Goal: Task Accomplishment & Management: Manage account settings

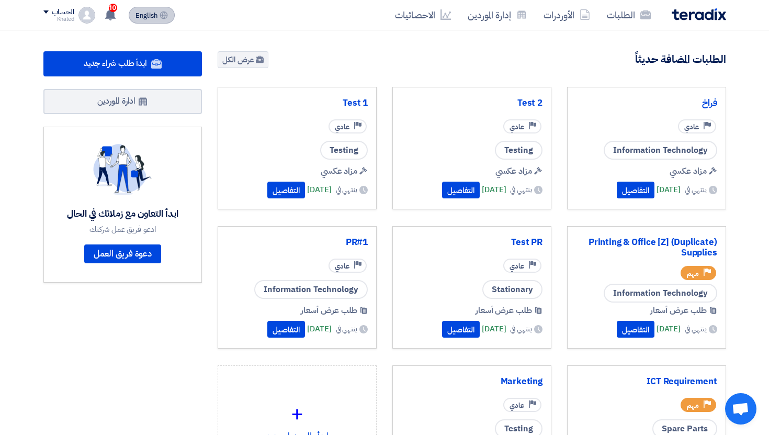
click at [142, 19] on span "English" at bounding box center [147, 15] width 22 height 7
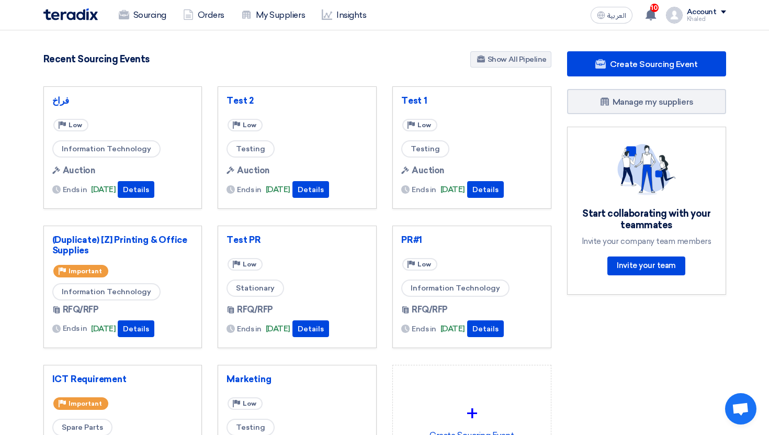
click at [710, 12] on div "Account" at bounding box center [702, 12] width 30 height 9
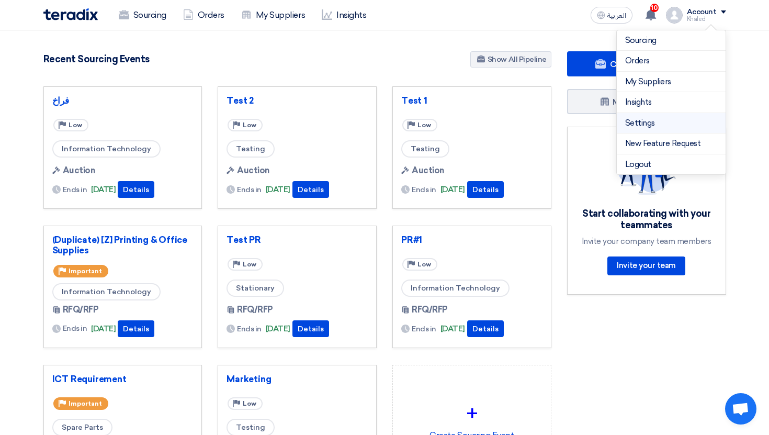
click at [663, 128] on link "Settings" at bounding box center [671, 123] width 92 height 12
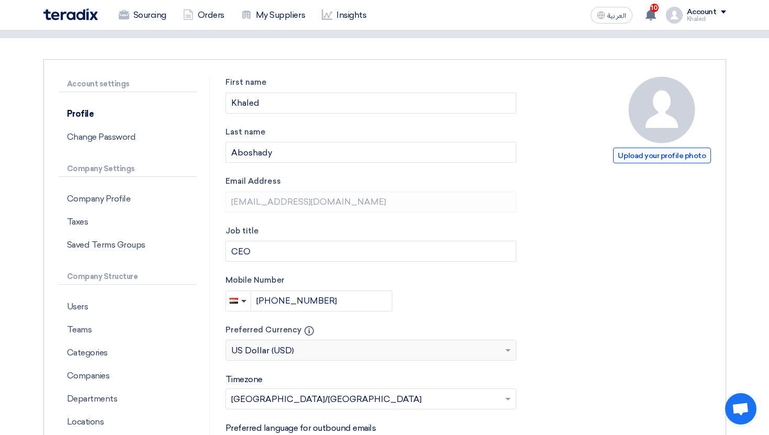
scroll to position [111, 0]
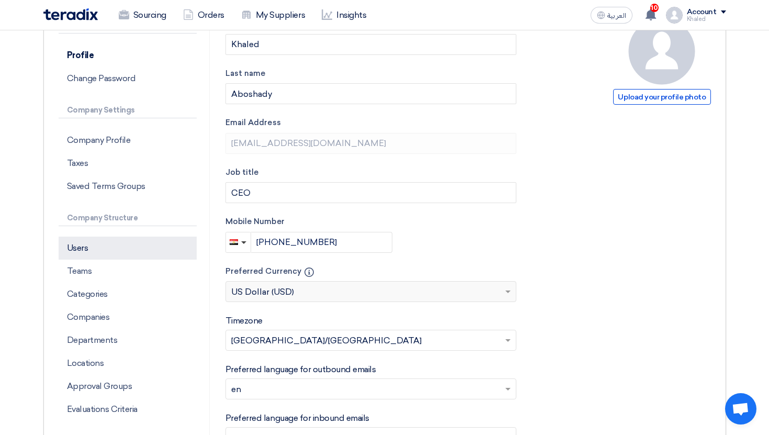
click at [79, 243] on p "Users" at bounding box center [128, 248] width 138 height 23
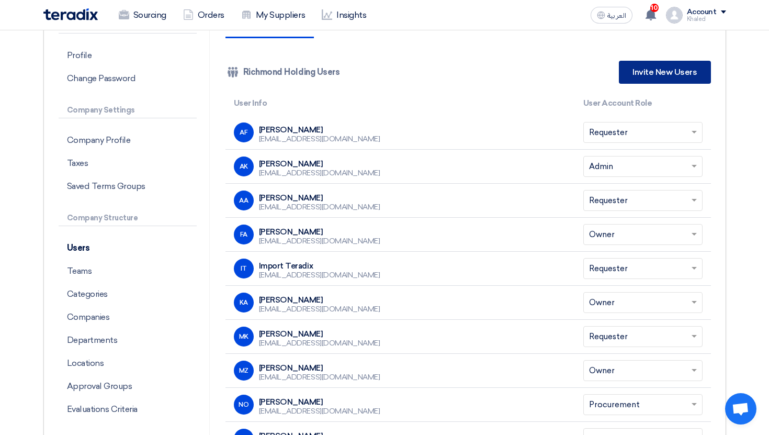
click at [652, 70] on link "Invite New Users" at bounding box center [665, 72] width 92 height 23
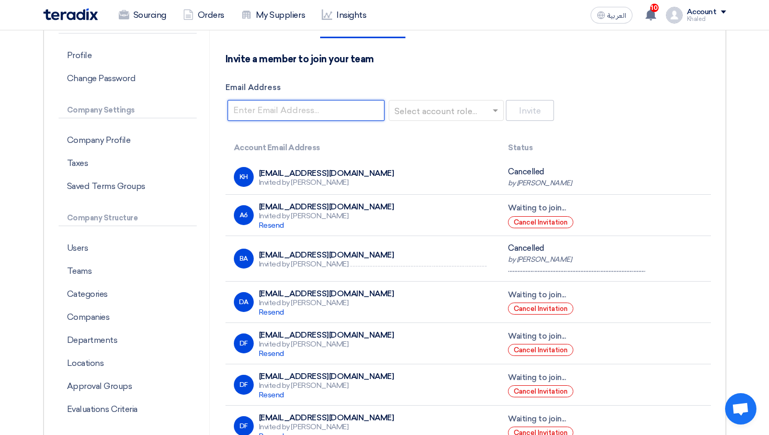
click at [323, 115] on input "Email Address" at bounding box center [306, 110] width 157 height 21
type input "[EMAIL_ADDRESS][DOMAIN_NAME]"
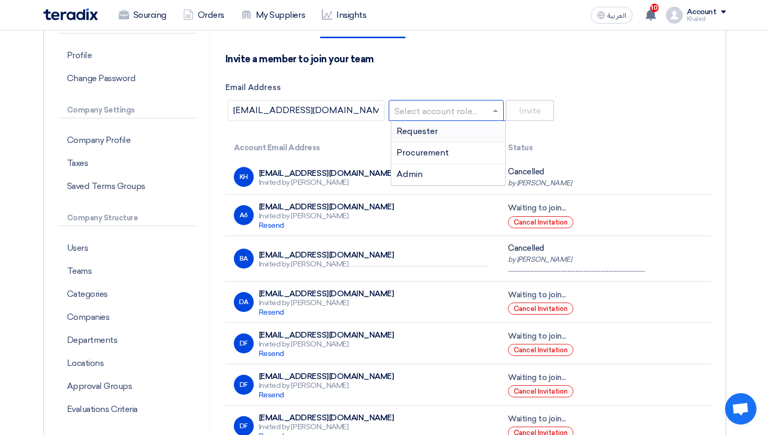
click at [418, 115] on input "text" at bounding box center [443, 111] width 93 height 17
drag, startPoint x: 418, startPoint y: 115, endPoint x: 418, endPoint y: 140, distance: 24.6
click at [418, 118] on input "text" at bounding box center [443, 111] width 93 height 17
click at [420, 150] on span "Procurement" at bounding box center [423, 153] width 52 height 10
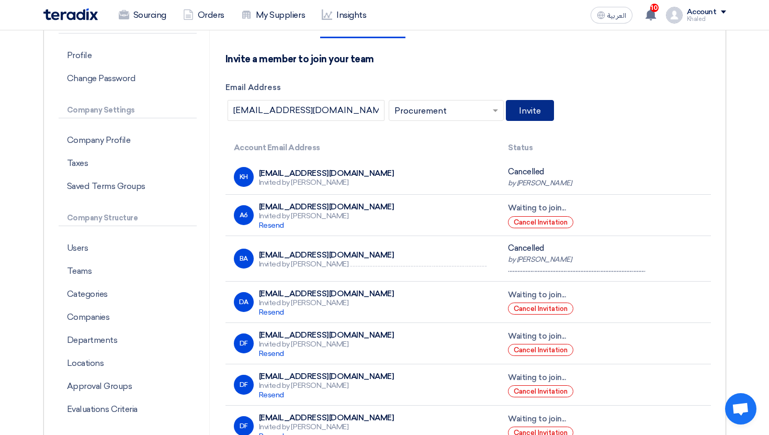
click at [544, 111] on button "Invite" at bounding box center [530, 110] width 48 height 21
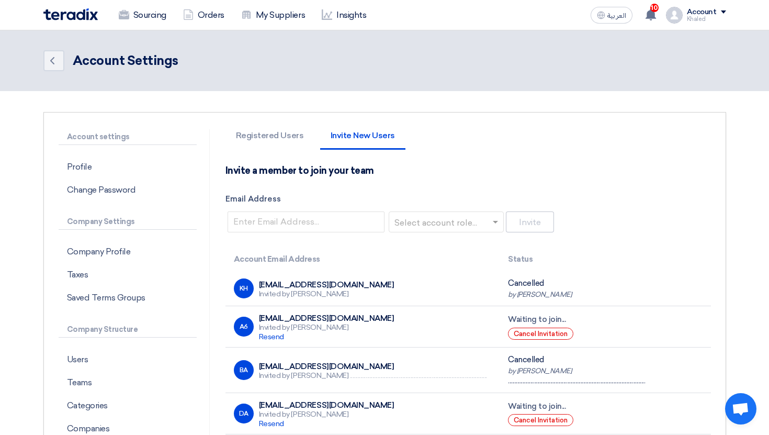
click at [692, 20] on div "Khaled" at bounding box center [706, 19] width 39 height 6
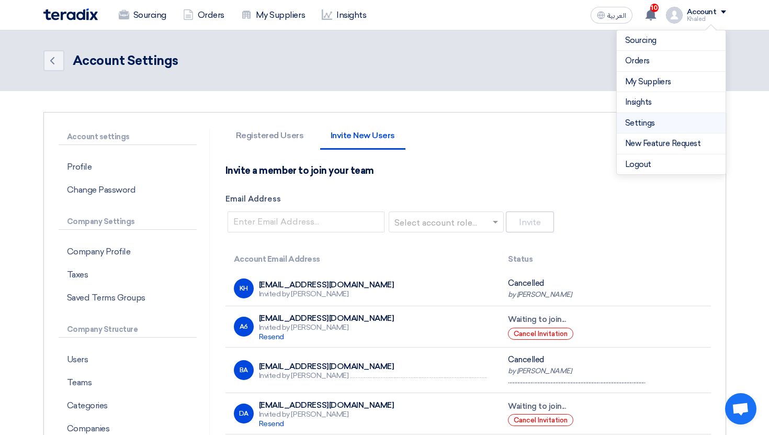
click at [652, 122] on link "Settings" at bounding box center [671, 123] width 92 height 12
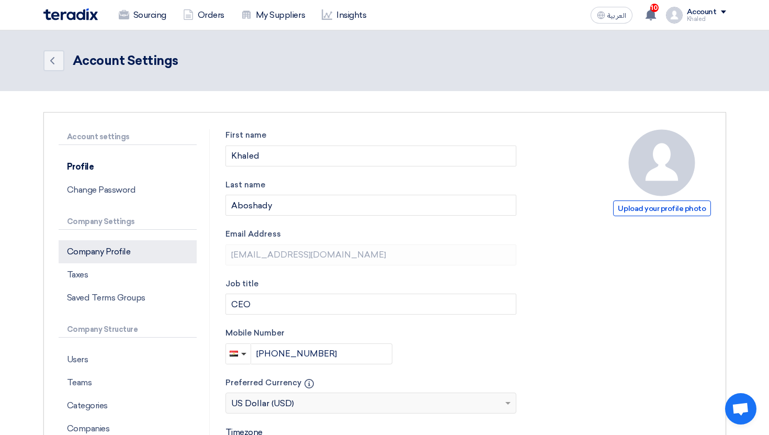
click at [138, 257] on p "Company Profile" at bounding box center [128, 251] width 138 height 23
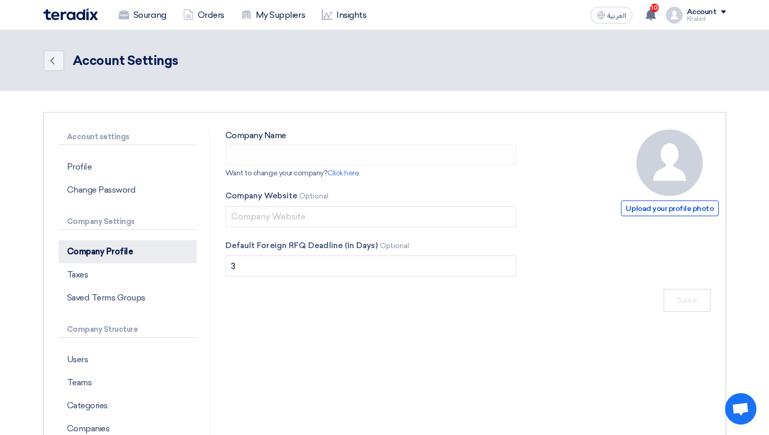
type input "Richmond Holding"
type input "[DOMAIN_NAME]"
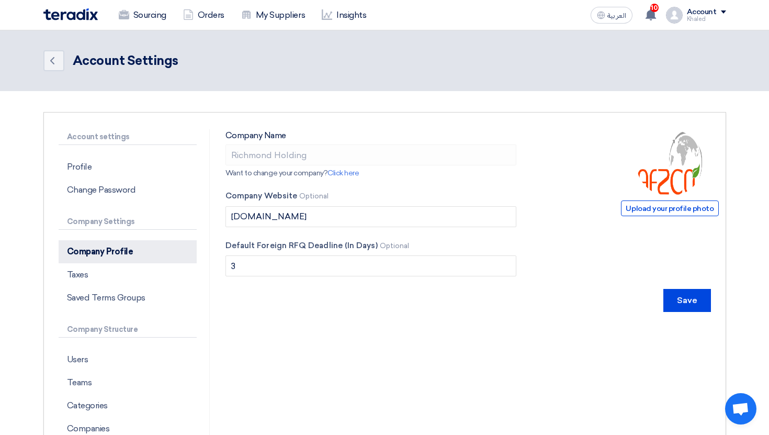
click at [121, 256] on p "Company Profile" at bounding box center [128, 251] width 138 height 23
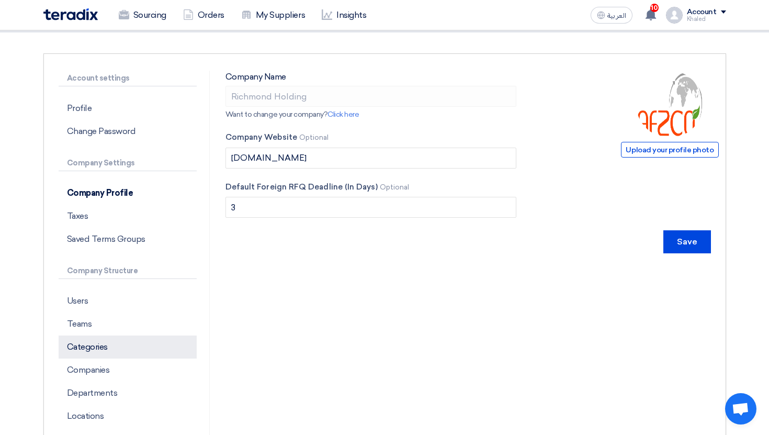
scroll to position [62, 0]
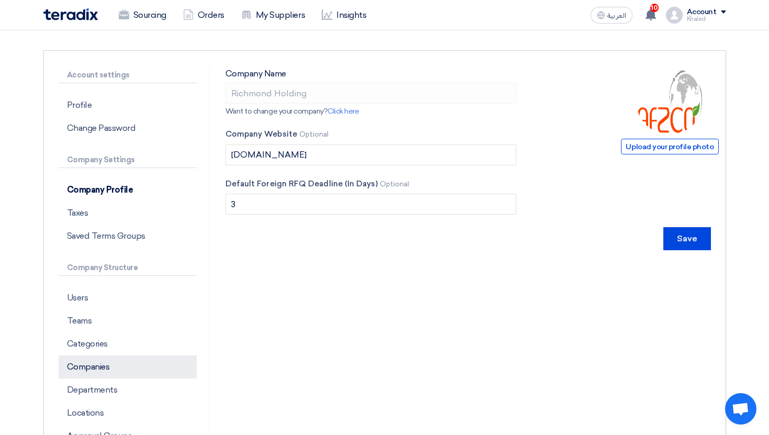
click at [108, 371] on p "Companies" at bounding box center [128, 366] width 138 height 23
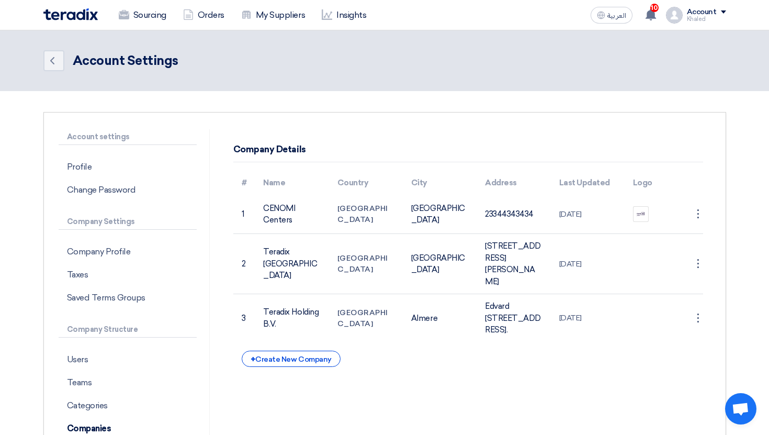
click at [80, 14] on img at bounding box center [70, 14] width 54 height 12
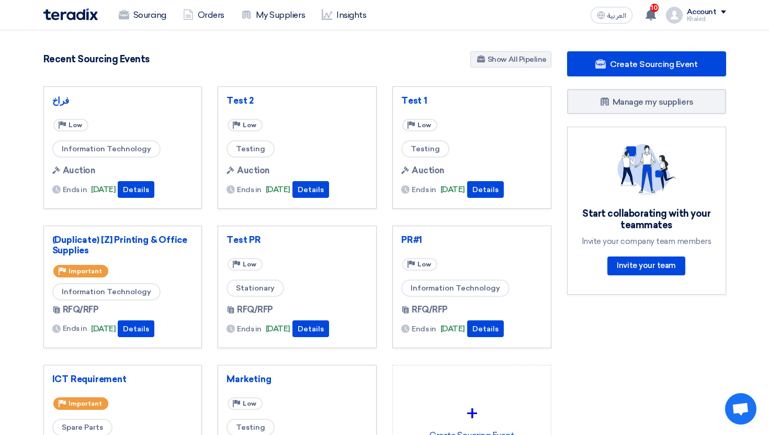
click at [689, 20] on div "Khaled" at bounding box center [706, 19] width 39 height 6
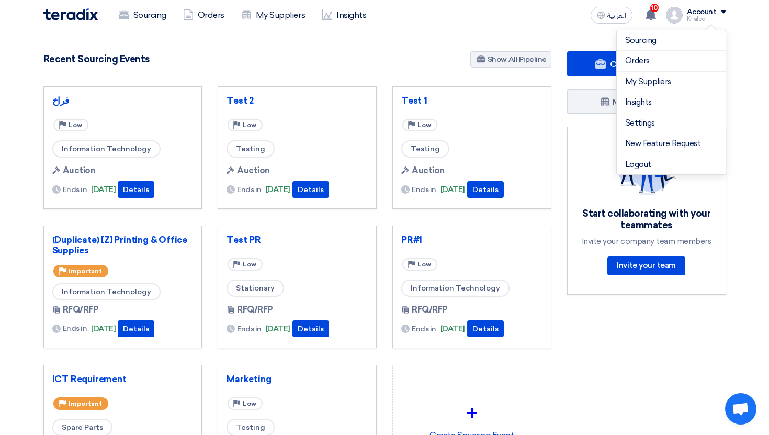
click at [386, 43] on section "145 RFx remaining 8 Auctions remaining Create Sourcing Event" at bounding box center [384, 294] width 769 height 528
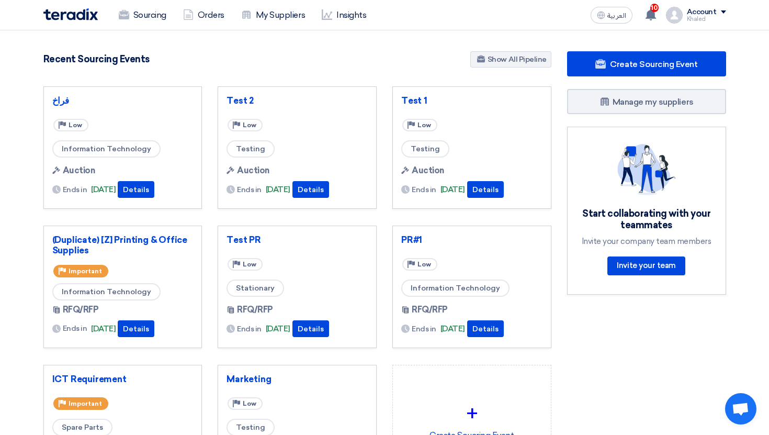
click at [88, 8] on img at bounding box center [70, 14] width 54 height 12
